Goal: Task Accomplishment & Management: Manage account settings

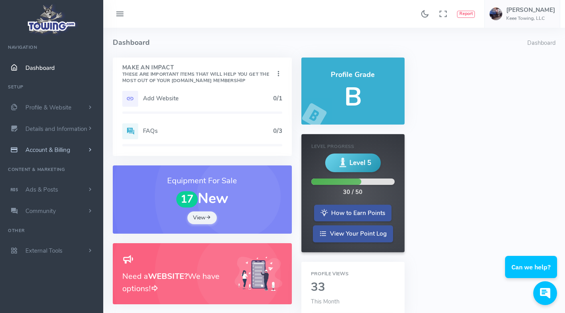
click at [46, 150] on span "Account & Billing" at bounding box center [47, 150] width 45 height 8
click at [35, 236] on link "Cancel" at bounding box center [61, 238] width 83 height 16
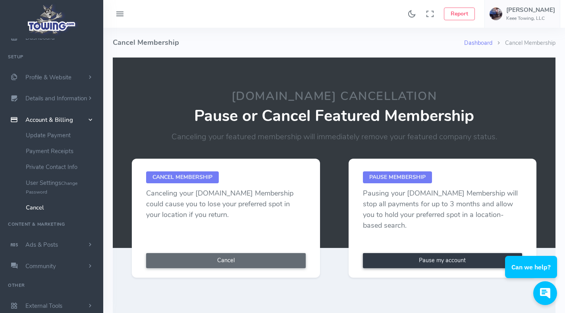
click at [201, 260] on button "Cancel" at bounding box center [226, 260] width 160 height 15
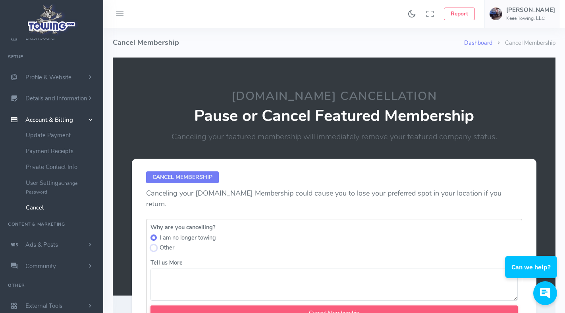
click at [154, 245] on input "Other" at bounding box center [154, 248] width 6 height 6
radio input "true"
click at [155, 269] on textarea "Tell us More" at bounding box center [334, 285] width 367 height 32
click at [268, 269] on textarea "Not receiving calls for tows thru this site!!" at bounding box center [334, 285] width 367 height 32
click at [160, 276] on textarea "Not receiving calls for tows thru this site!!" at bounding box center [334, 285] width 367 height 32
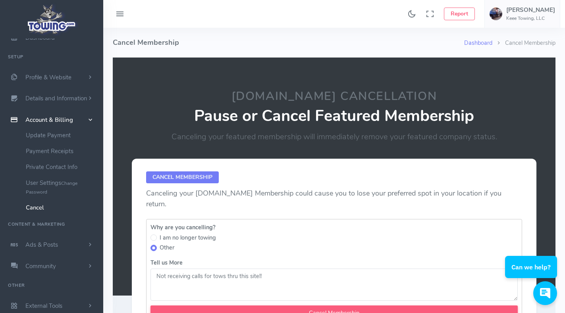
click at [269, 269] on textarea "Not receiving calls for tows thru this site!!" at bounding box center [334, 285] width 367 height 32
click at [159, 273] on textarea "Not receiving calls for tows thru this site!!" at bounding box center [334, 285] width 367 height 32
click at [266, 269] on textarea "Not receiving calls for tows thru this site!!" at bounding box center [334, 285] width 367 height 32
click at [319, 269] on textarea "Not receiving calls for tows thru this site!! After being a member almost 3 mos…" at bounding box center [334, 285] width 367 height 32
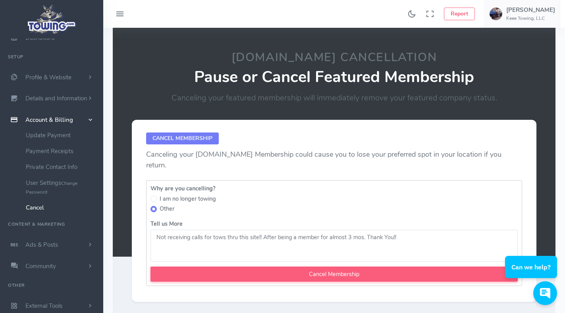
scroll to position [79, 0]
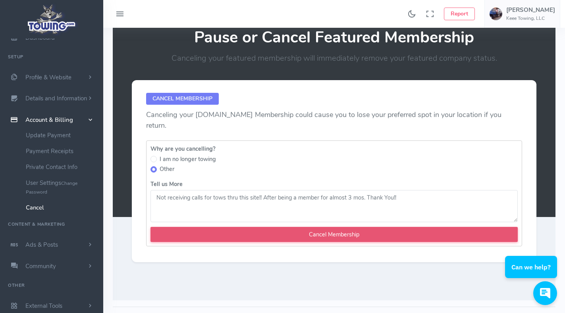
type textarea "Not receiving calls for tows thru this site!! After being a member for almost 3…"
click at [353, 227] on input "Cancel Membership" at bounding box center [334, 234] width 367 height 15
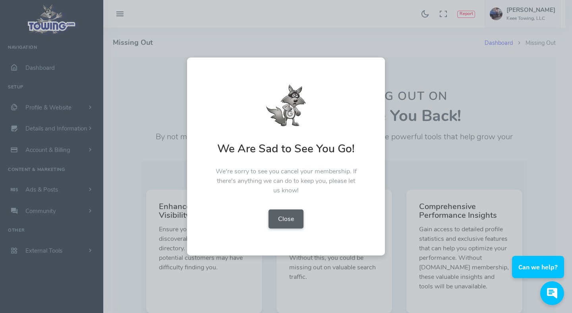
click at [278, 222] on button "Close" at bounding box center [286, 219] width 35 height 19
